Goal: Navigation & Orientation: Find specific page/section

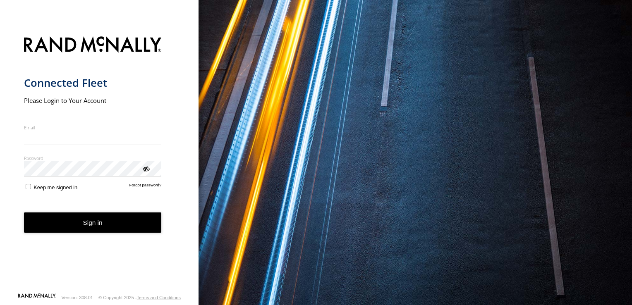
type input "**********"
click at [26, 196] on form "**********" at bounding box center [99, 161] width 151 height 261
click at [94, 220] on button "Sign in" at bounding box center [93, 223] width 138 height 20
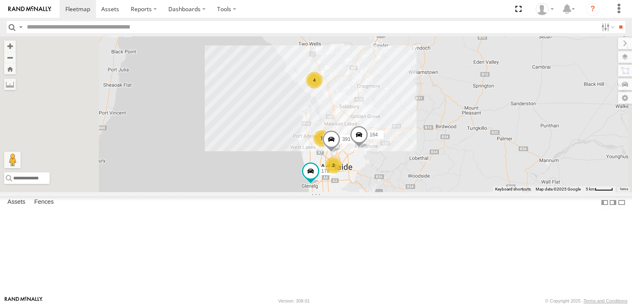
drag, startPoint x: 485, startPoint y: 129, endPoint x: 499, endPoint y: 201, distance: 73.3
click at [499, 192] on div "178 177 391 164 7 4 3" at bounding box center [316, 114] width 632 height 156
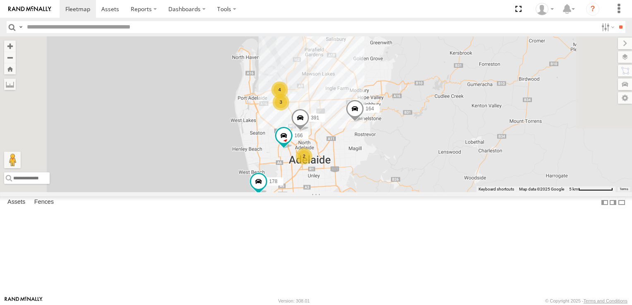
drag, startPoint x: 404, startPoint y: 232, endPoint x: 444, endPoint y: 206, distance: 48.0
click at [444, 192] on div "178 177 391 164 3 4 4 2 166" at bounding box center [316, 114] width 632 height 156
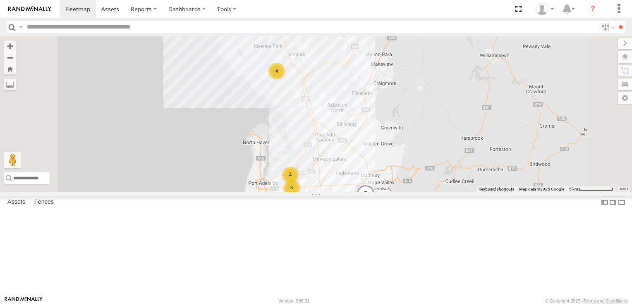
drag, startPoint x: 431, startPoint y: 127, endPoint x: 443, endPoint y: 213, distance: 86.8
click at [443, 192] on div "178 177 391 164 3 4 4 2 166" at bounding box center [316, 114] width 632 height 156
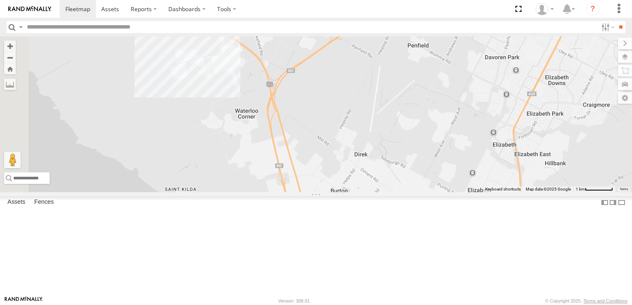
drag, startPoint x: 413, startPoint y: 107, endPoint x: 456, endPoint y: 241, distance: 140.4
click at [456, 192] on div "178 177 391 164 166" at bounding box center [316, 114] width 632 height 156
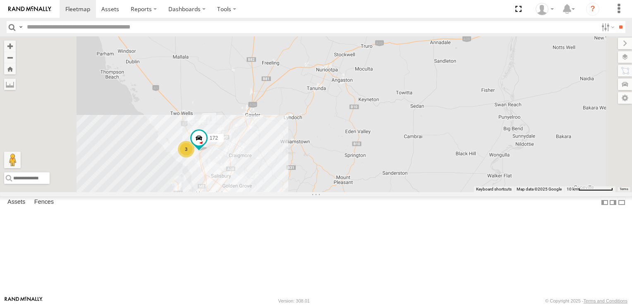
click at [194, 158] on div "3" at bounding box center [186, 149] width 17 height 17
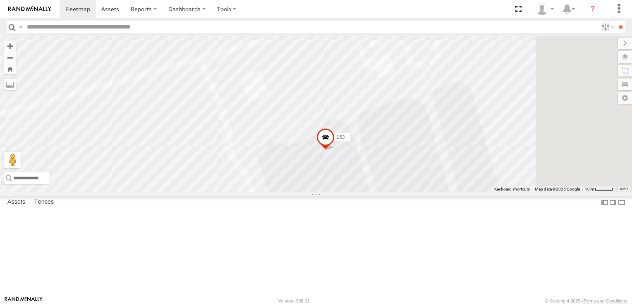
drag, startPoint x: 527, startPoint y: 188, endPoint x: 416, endPoint y: 290, distance: 151.1
click at [416, 192] on div "153" at bounding box center [316, 114] width 632 height 156
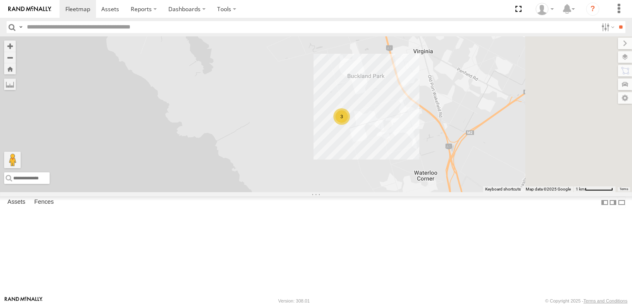
drag, startPoint x: 513, startPoint y: 237, endPoint x: 428, endPoint y: 123, distance: 142.2
click at [428, 123] on div "3" at bounding box center [316, 114] width 632 height 156
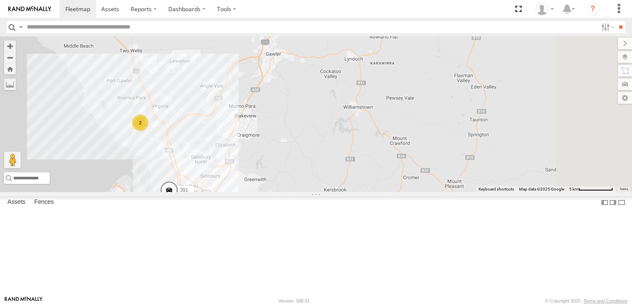
drag, startPoint x: 569, startPoint y: 136, endPoint x: 445, endPoint y: 175, distance: 130.1
click at [445, 175] on div "177 172 178 3 5 2 391 164 2 166" at bounding box center [316, 114] width 632 height 156
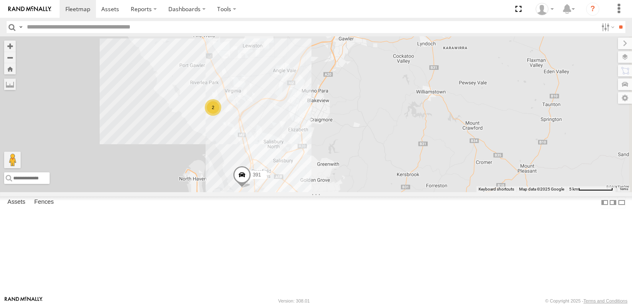
drag, startPoint x: 350, startPoint y: 170, endPoint x: 424, endPoint y: 153, distance: 76.3
click at [424, 153] on div "177 172 178 3 5 2 391 164 2 166" at bounding box center [316, 114] width 632 height 156
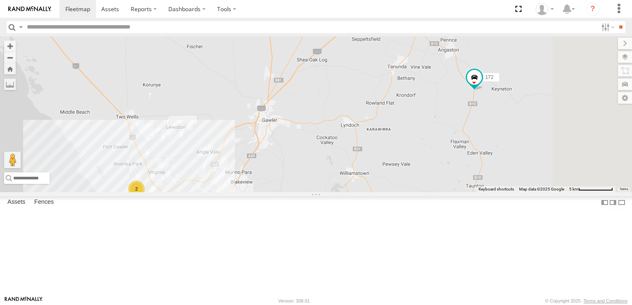
drag, startPoint x: 593, startPoint y: 129, endPoint x: 511, endPoint y: 218, distance: 121.2
click at [511, 192] on div "177 172 178 3 5 2 391 164 2 166" at bounding box center [316, 114] width 632 height 156
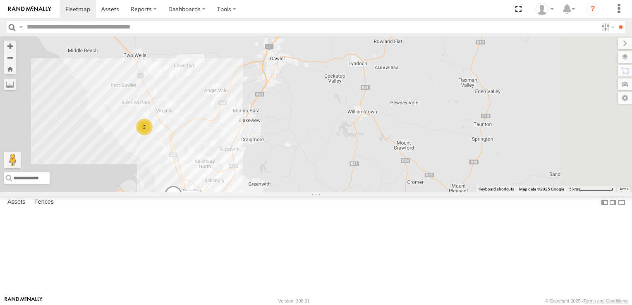
drag, startPoint x: 533, startPoint y: 213, endPoint x: 541, endPoint y: 156, distance: 56.8
click at [541, 156] on div "177 172 178 3 5 2 391 164 2 166" at bounding box center [316, 114] width 632 height 156
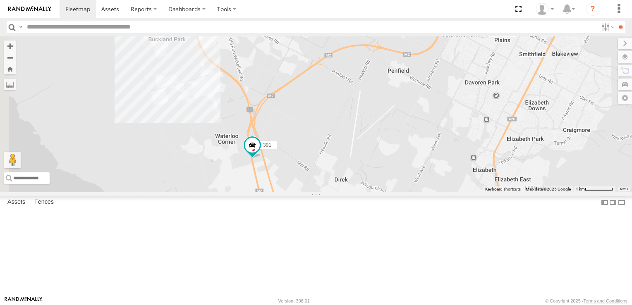
drag, startPoint x: 392, startPoint y: 147, endPoint x: 472, endPoint y: 231, distance: 116.2
click at [472, 192] on div "172 391 166" at bounding box center [316, 114] width 632 height 156
click at [151, 89] on div "2" at bounding box center [143, 80] width 17 height 17
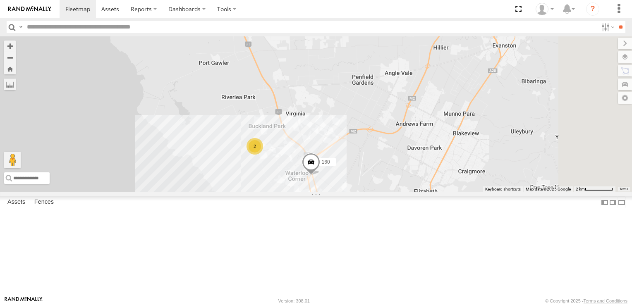
drag, startPoint x: 573, startPoint y: 207, endPoint x: 407, endPoint y: 204, distance: 165.5
click at [407, 192] on div "160 2" at bounding box center [316, 114] width 632 height 156
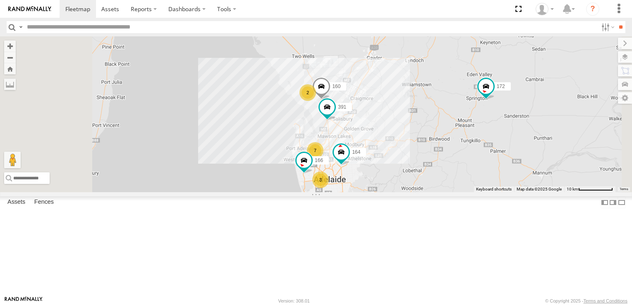
click at [531, 176] on div "160 391 3 7 2 172 164 166" at bounding box center [316, 114] width 632 height 156
click at [584, 162] on div "160 391 3 7 2 172 164 166" at bounding box center [316, 114] width 632 height 156
